Goal: Check status: Check status

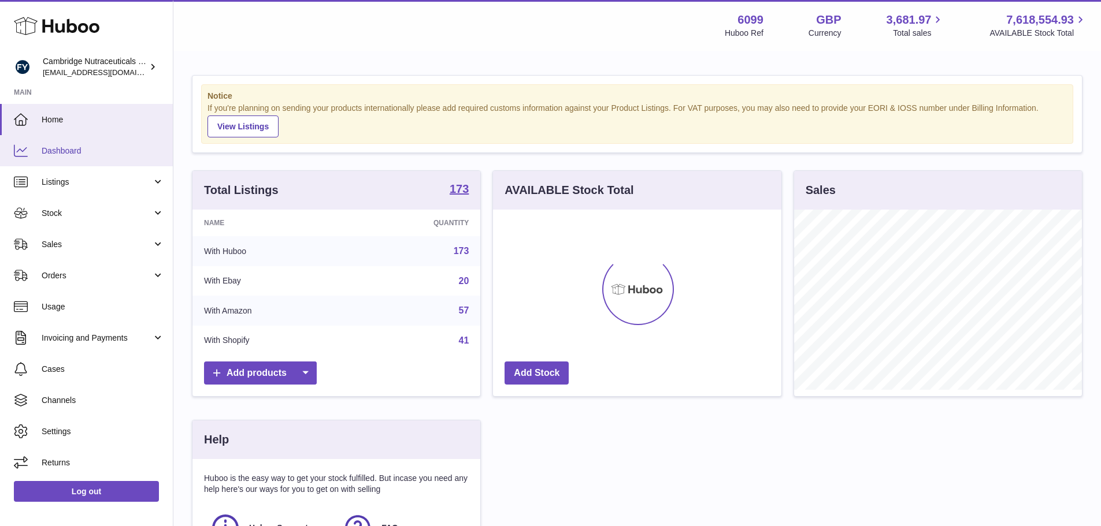
scroll to position [180, 288]
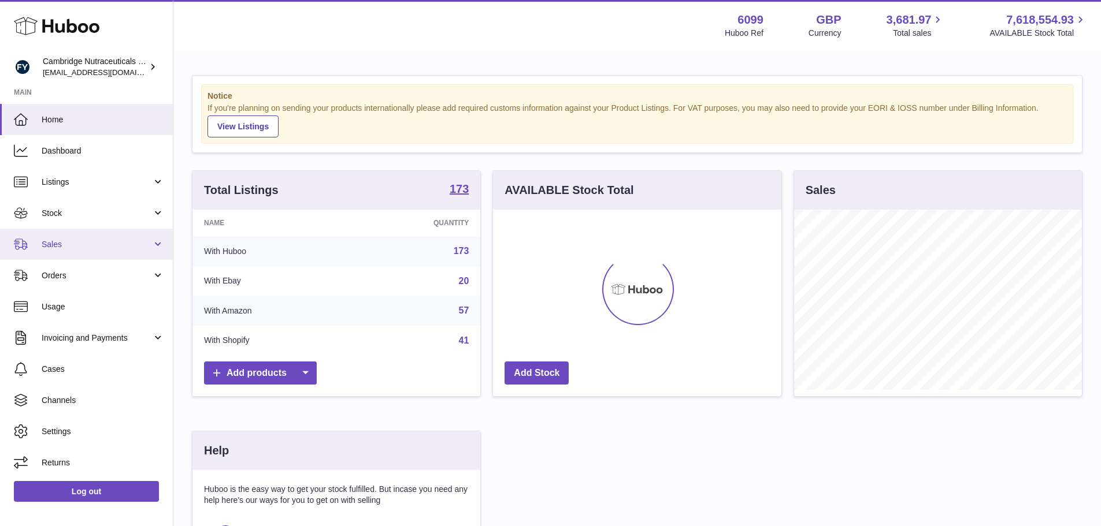
click at [59, 250] on link "Sales" at bounding box center [86, 244] width 173 height 31
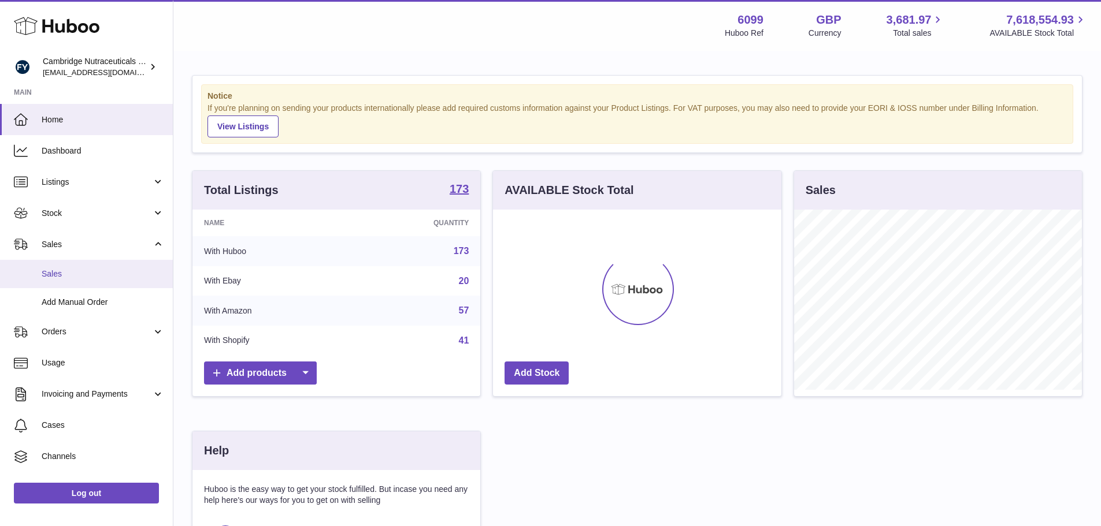
click at [57, 269] on span "Sales" at bounding box center [103, 274] width 122 height 11
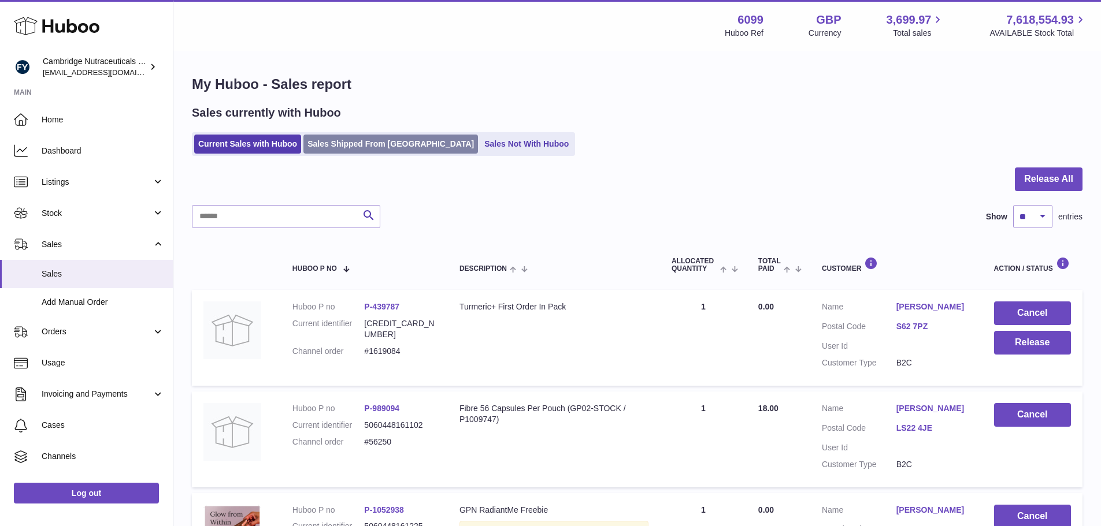
click at [362, 140] on link "Sales Shipped From [GEOGRAPHIC_DATA]" at bounding box center [390, 144] width 175 height 19
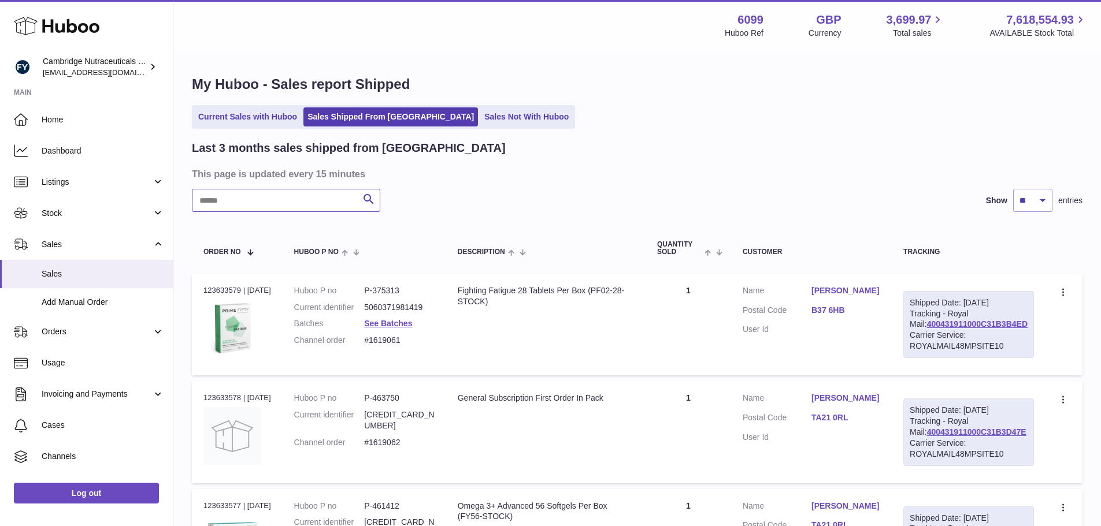
click at [234, 205] on input "text" at bounding box center [286, 200] width 188 height 23
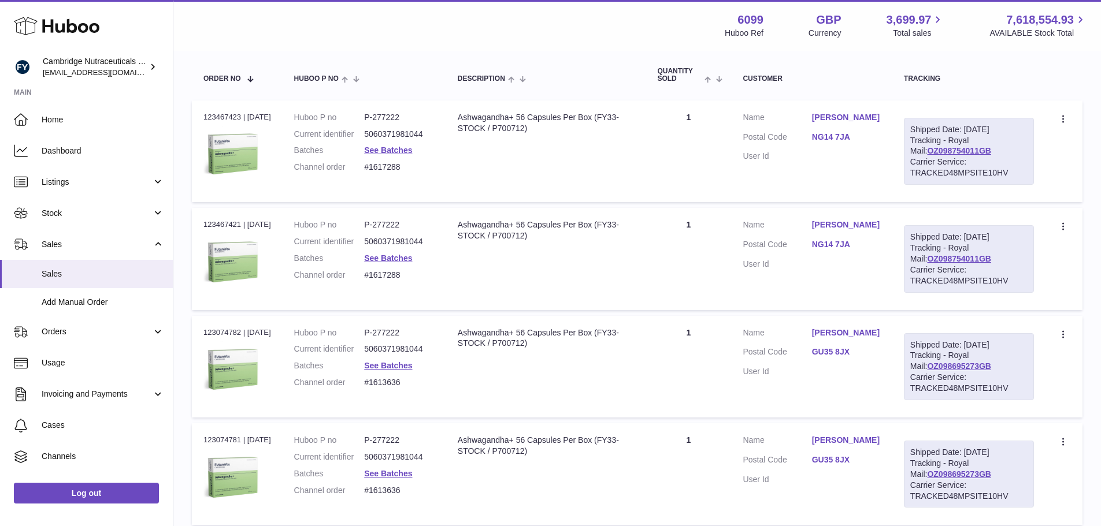
scroll to position [231, 0]
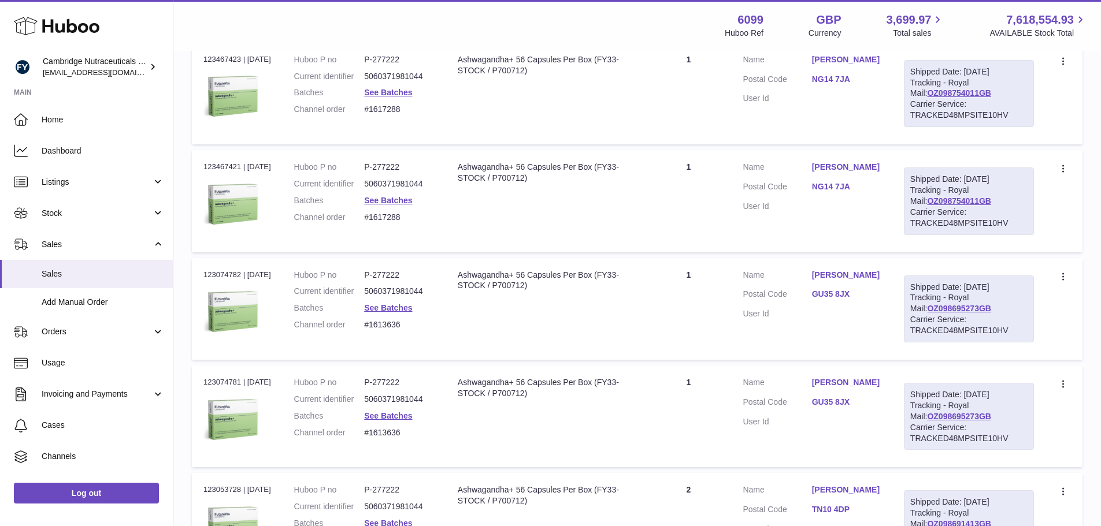
click at [395, 173] on dd "P-277222" at bounding box center [399, 167] width 70 height 11
copy dd "277222"
click at [432, 173] on dd "P-277222" at bounding box center [399, 167] width 70 height 11
drag, startPoint x: 410, startPoint y: 176, endPoint x: 373, endPoint y: 170, distance: 37.9
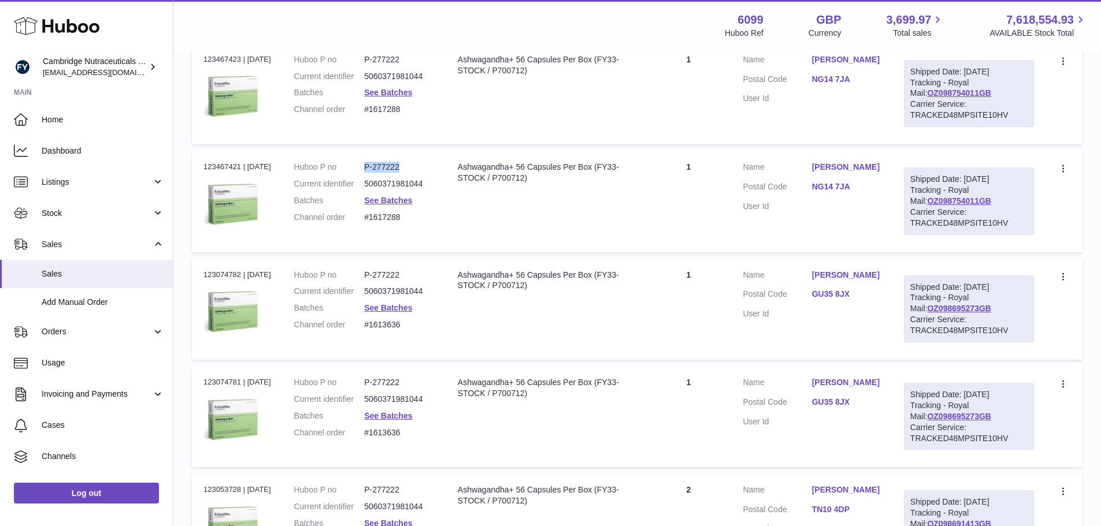
click at [373, 170] on td "Huboo P no P-277222 Current identifier 5060371981044 Batches See Batches Channe…" at bounding box center [365, 201] width 164 height 102
copy dl "P-277222"
click at [404, 297] on dd "5060371981044" at bounding box center [399, 291] width 70 height 11
copy dd "5060371981044"
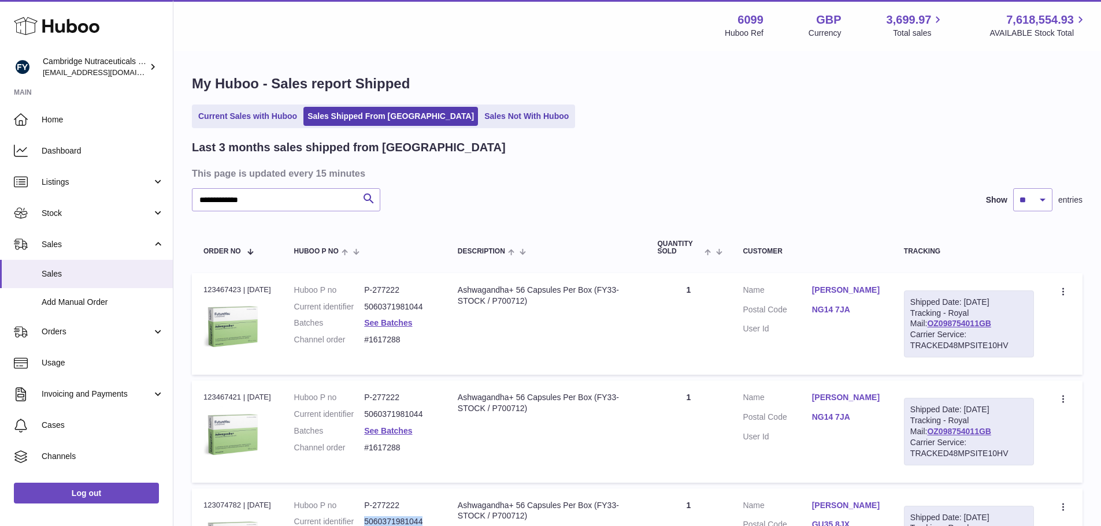
scroll to position [0, 0]
drag, startPoint x: 287, startPoint y: 201, endPoint x: 203, endPoint y: 191, distance: 83.8
click at [203, 191] on input "**********" at bounding box center [286, 200] width 188 height 23
type input "*"
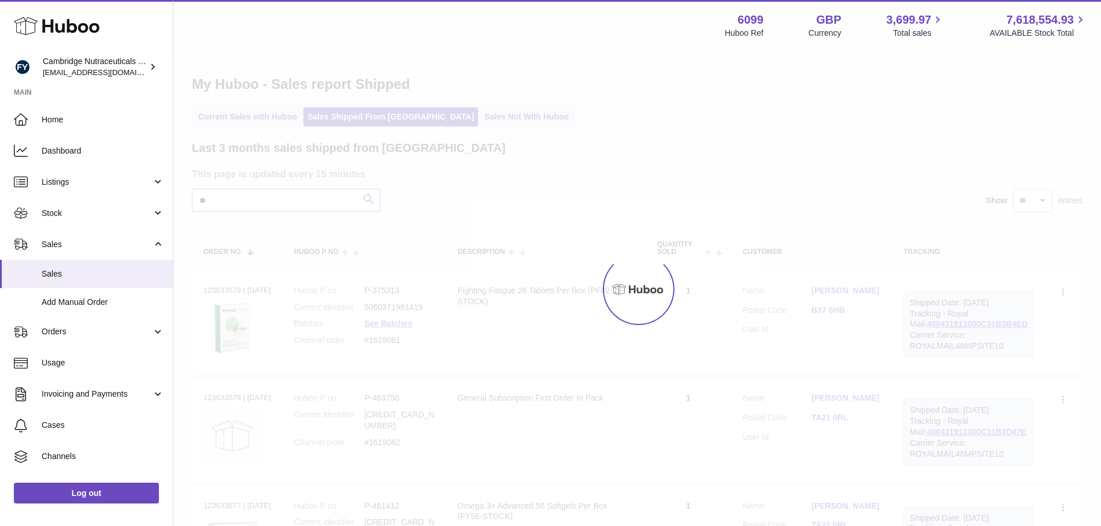
type input "*"
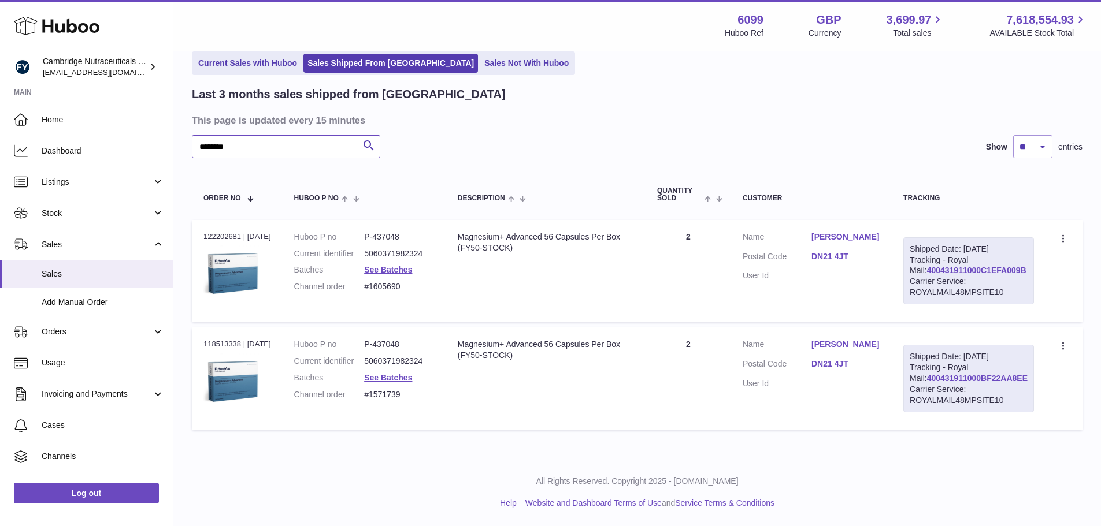
scroll to position [76, 0]
type input "********"
click at [395, 265] on link "See Batches" at bounding box center [388, 269] width 48 height 9
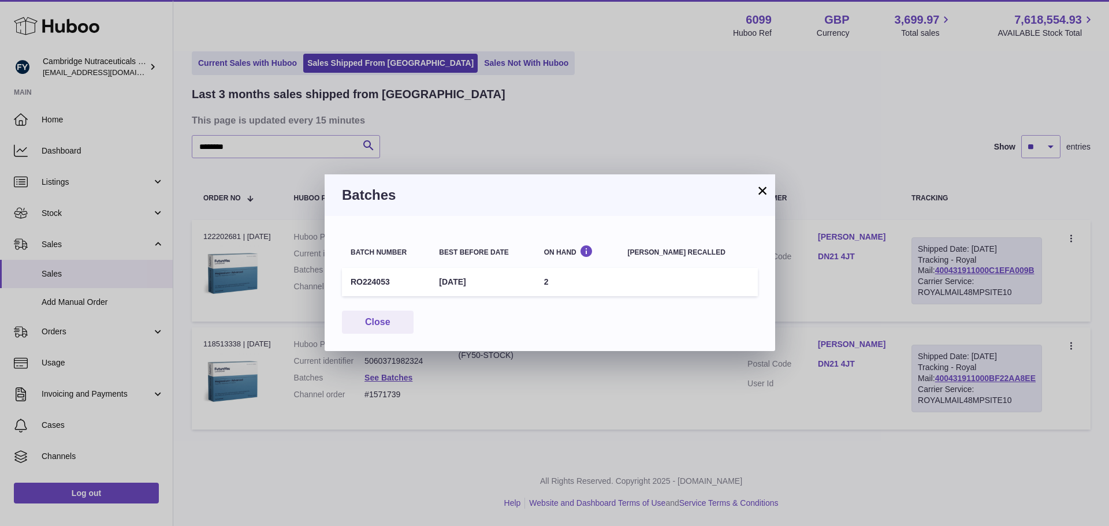
drag, startPoint x: 764, startPoint y: 187, endPoint x: 717, endPoint y: 202, distance: 49.7
click at [762, 187] on button "×" at bounding box center [763, 191] width 14 height 14
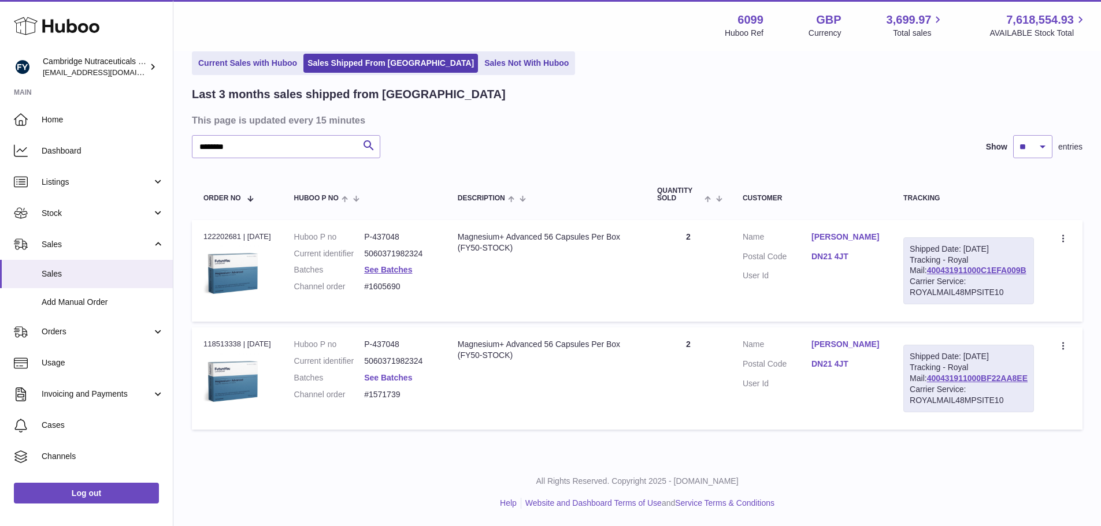
click at [395, 373] on link "See Batches" at bounding box center [388, 377] width 48 height 9
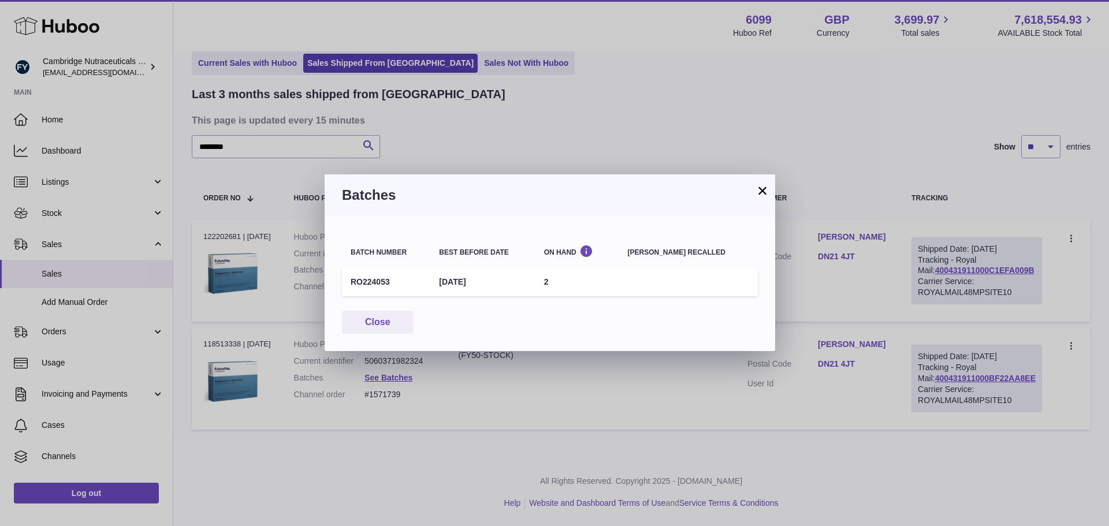
drag, startPoint x: 767, startPoint y: 189, endPoint x: 774, endPoint y: 190, distance: 6.4
click at [770, 189] on div "× Batches Batch number Best before date On Hand Batch recalled RO224053 28th Fe…" at bounding box center [550, 263] width 451 height 177
click at [760, 190] on button "×" at bounding box center [763, 191] width 14 height 14
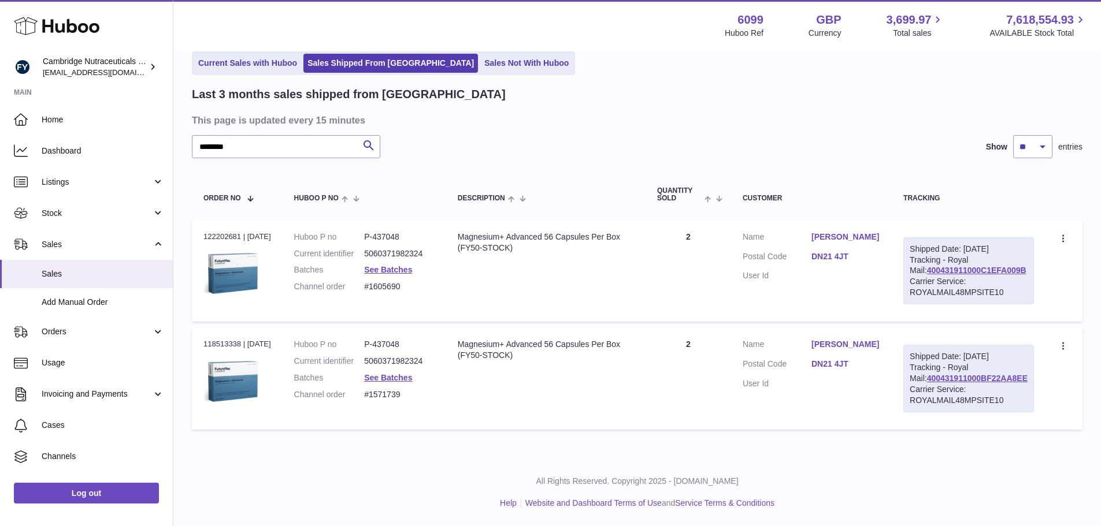
click at [211, 232] on div "Order no 122202681 | 3rd Aug" at bounding box center [237, 237] width 68 height 10
copy div "122202681"
